Goal: Information Seeking & Learning: Learn about a topic

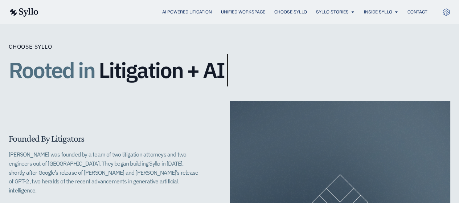
scroll to position [182, 0]
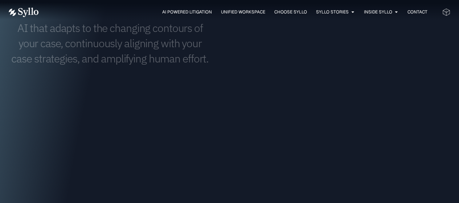
scroll to position [545, 0]
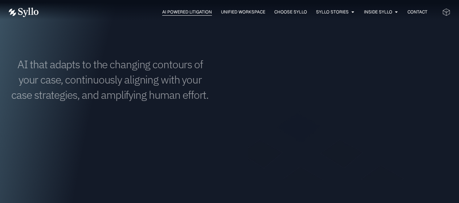
click at [184, 12] on span "AI Powered Litigation" at bounding box center [187, 12] width 50 height 7
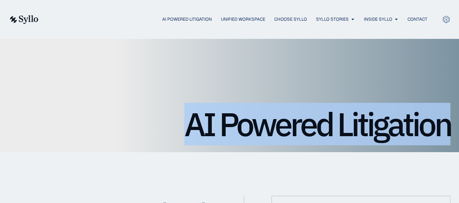
drag, startPoint x: 191, startPoint y: 121, endPoint x: 363, endPoint y: 129, distance: 172.0
click at [453, 123] on div "AI Powered Litigation" at bounding box center [229, 96] width 459 height 114
copy h1 "AI Powered Litigation"
